Goal: Find specific page/section: Find specific page/section

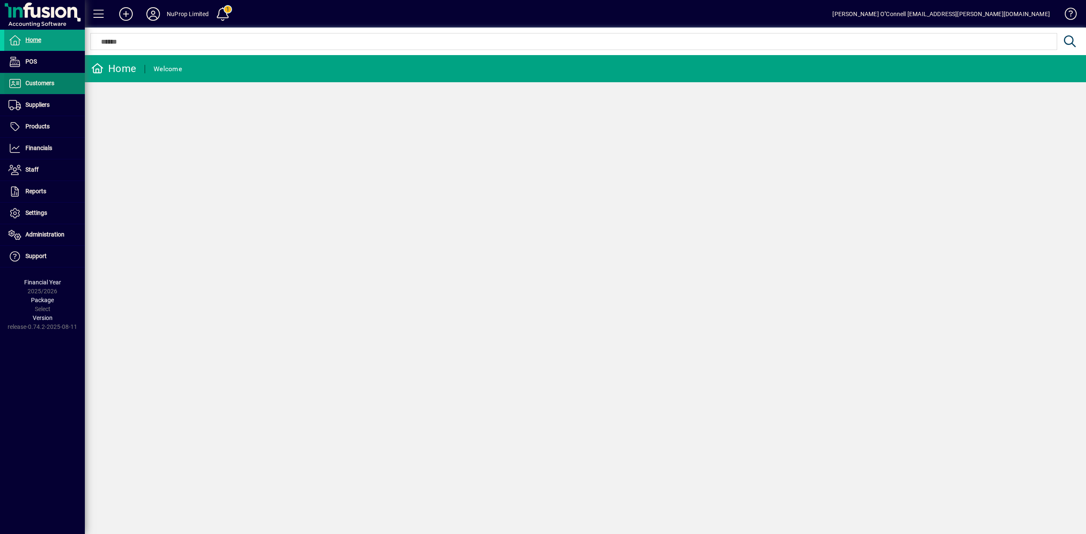
click at [50, 84] on span "Customers" at bounding box center [39, 83] width 29 height 7
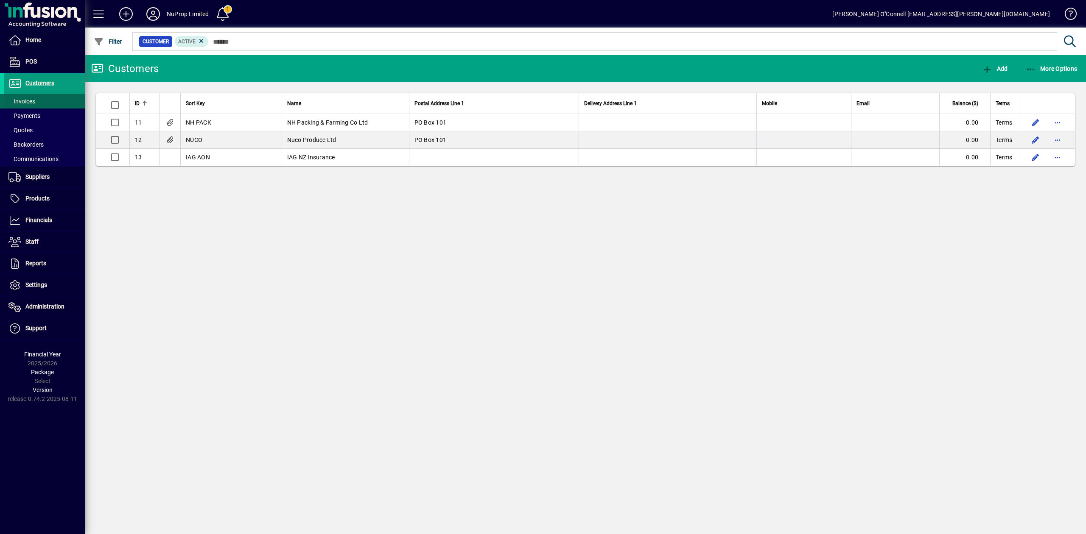
click at [39, 97] on span at bounding box center [44, 101] width 81 height 20
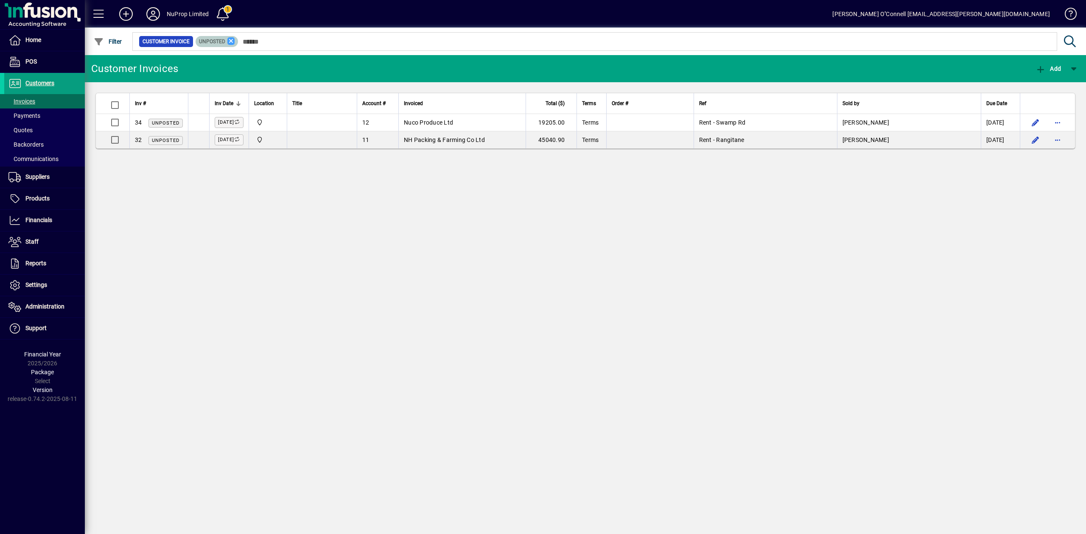
click at [231, 45] on icon at bounding box center [231, 41] width 8 height 8
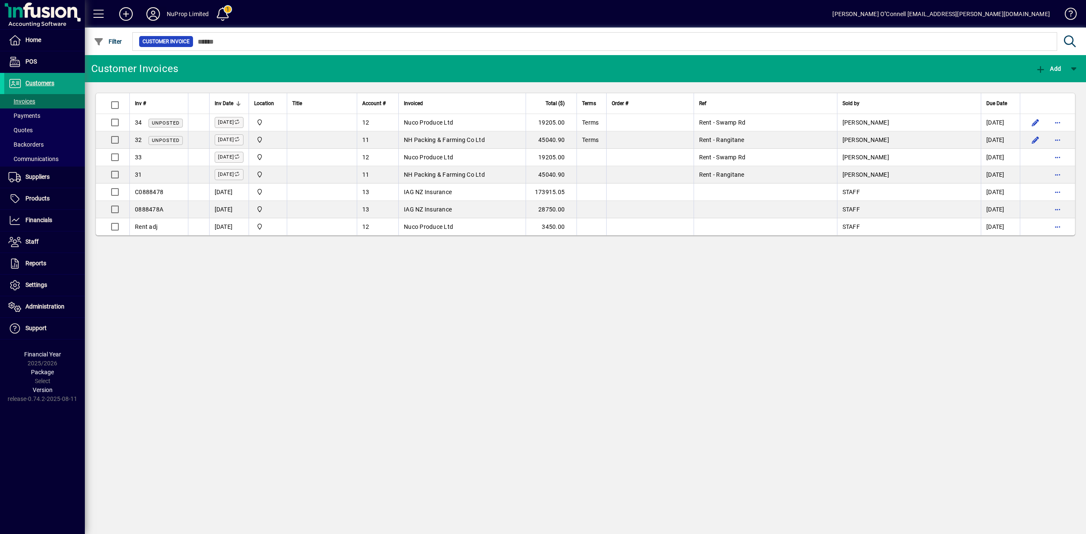
click at [157, 12] on icon at bounding box center [153, 14] width 17 height 14
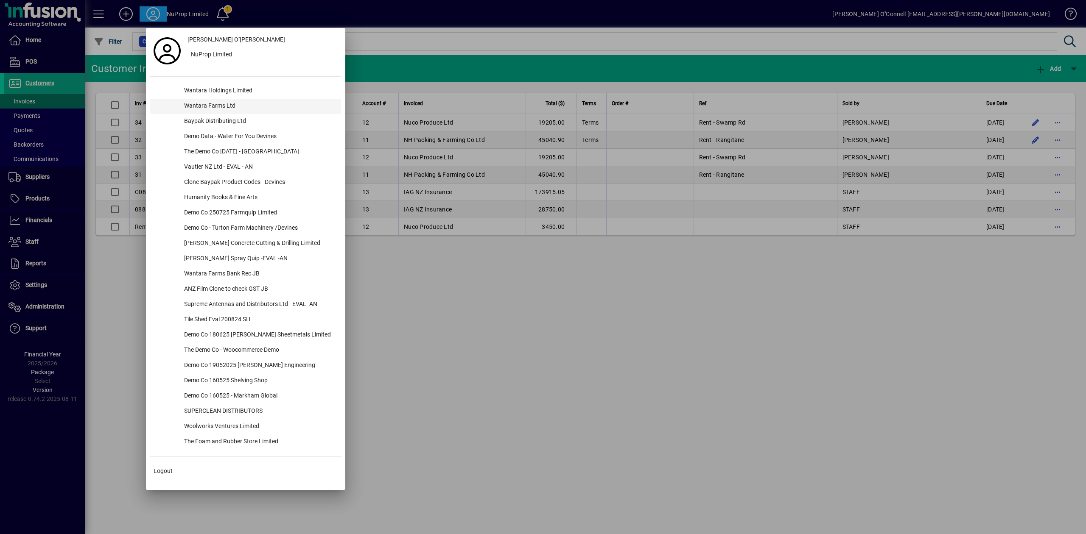
click at [212, 103] on div "Wantara Farms Ltd" at bounding box center [259, 106] width 164 height 15
